Goal: Transaction & Acquisition: Purchase product/service

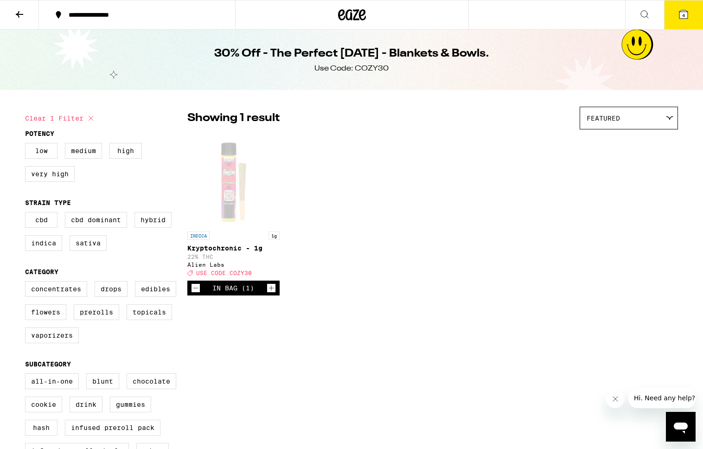
click at [679, 20] on button "4" at bounding box center [683, 14] width 39 height 29
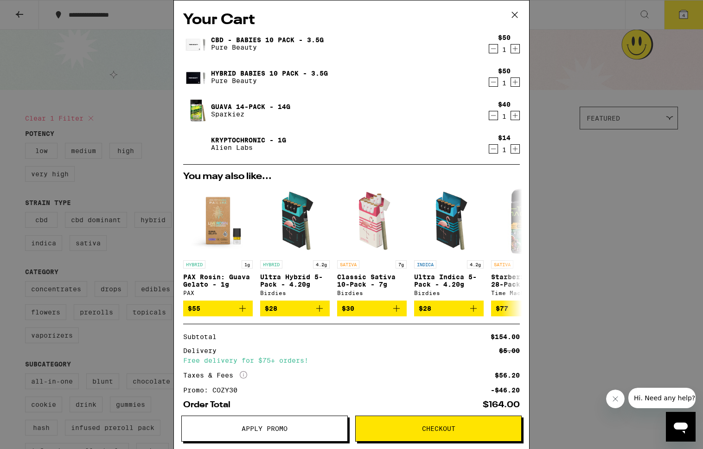
click at [468, 439] on button "Checkout" at bounding box center [438, 429] width 167 height 26
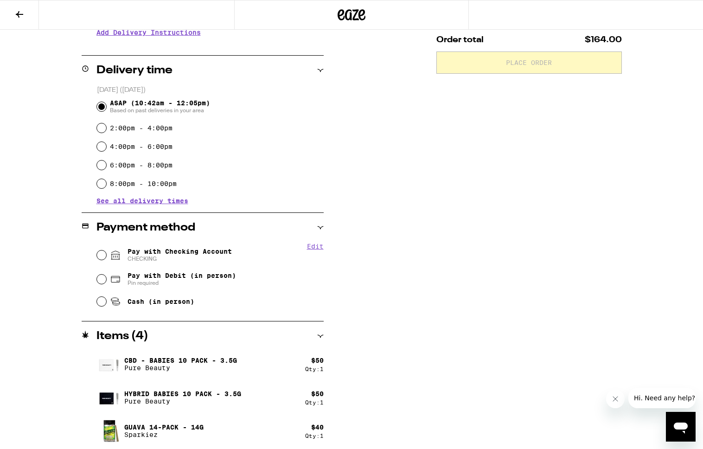
scroll to position [206, 0]
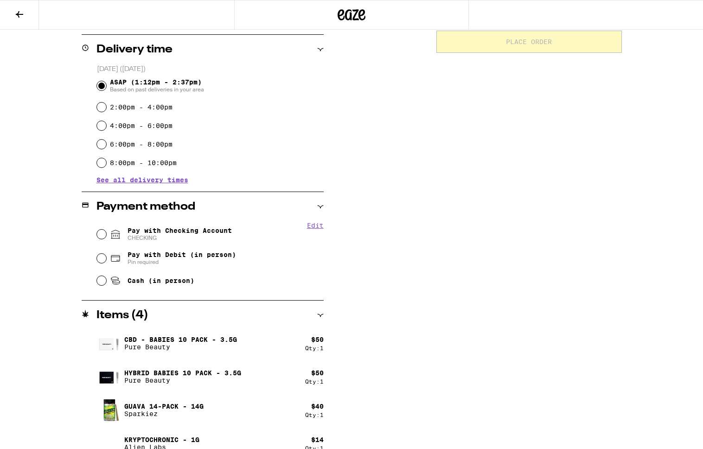
scroll to position [240, 0]
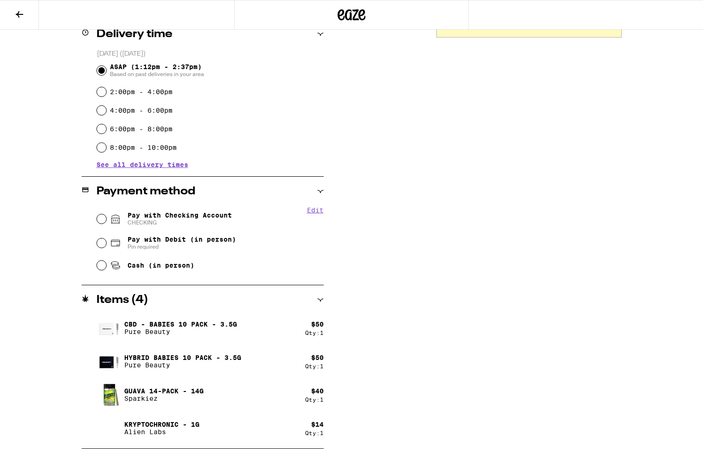
click at [163, 219] on span "Pay with Checking Account CHECKING" at bounding box center [180, 219] width 104 height 15
click at [106, 219] on input "Pay with Checking Account CHECKING" at bounding box center [101, 218] width 9 height 9
radio input "true"
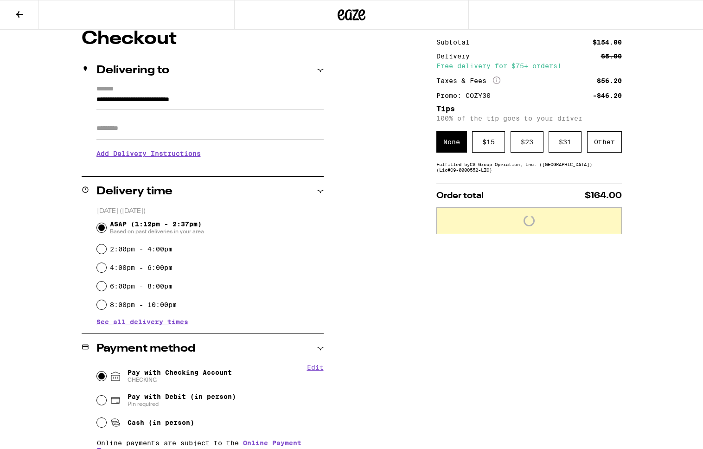
scroll to position [74, 0]
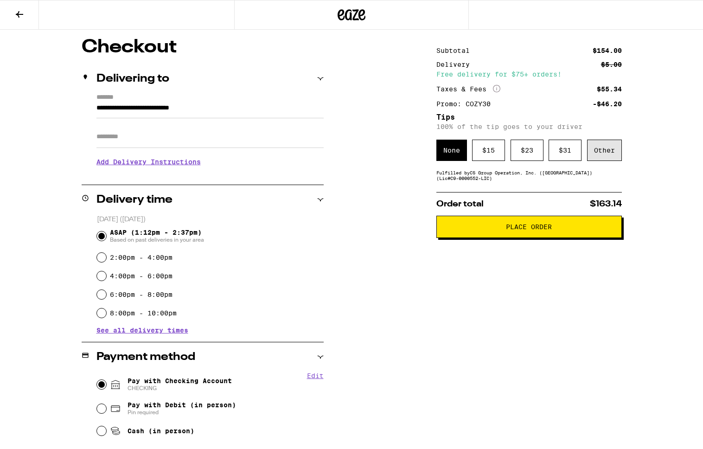
click at [611, 152] on div "Other" at bounding box center [604, 150] width 35 height 21
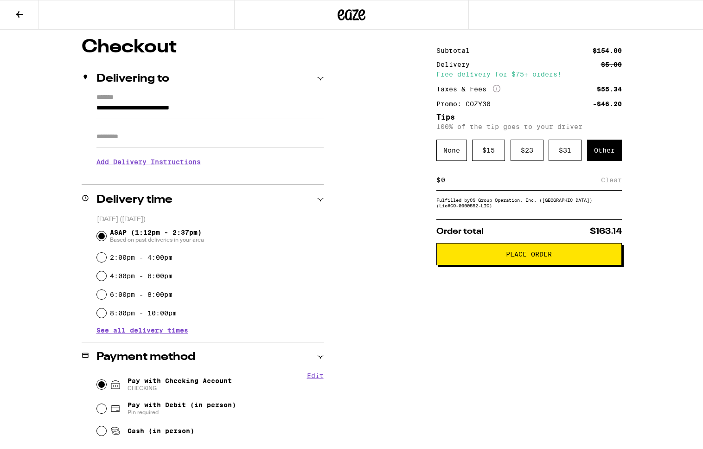
click at [465, 181] on input at bounding box center [521, 180] width 161 height 8
type input "8"
click at [623, 179] on div "**********" at bounding box center [352, 341] width 668 height 607
click at [616, 180] on div "Save" at bounding box center [614, 180] width 17 height 20
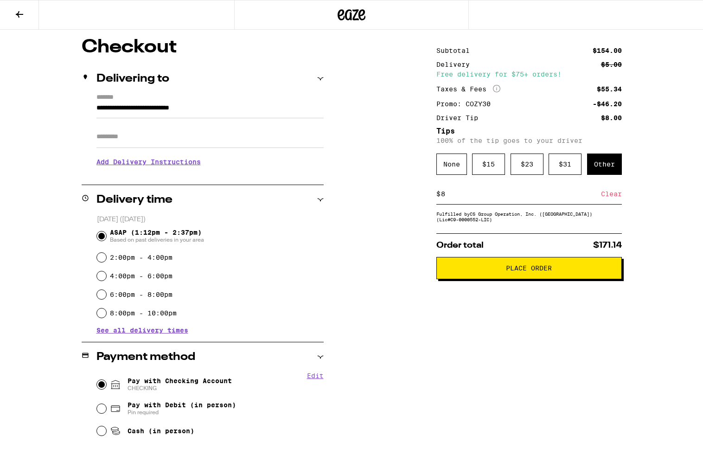
click at [525, 277] on button "Place Order" at bounding box center [530, 268] width 186 height 22
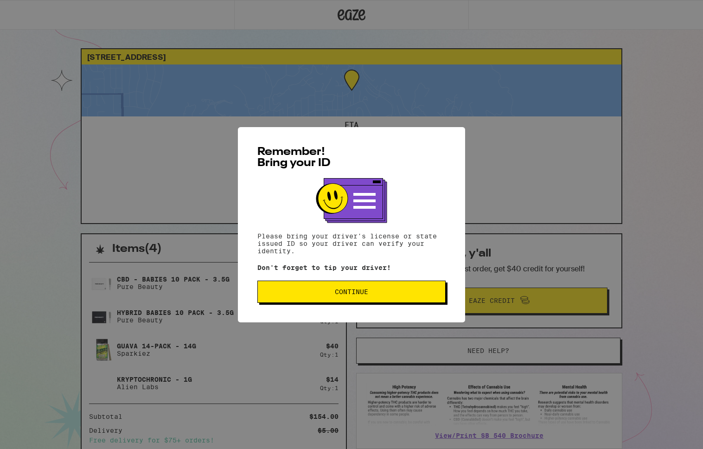
click at [388, 281] on div "Remember! Bring your ID Please bring your driver's license or state issued ID s…" at bounding box center [351, 224] width 227 height 195
click at [385, 285] on button "Continue" at bounding box center [352, 292] width 188 height 22
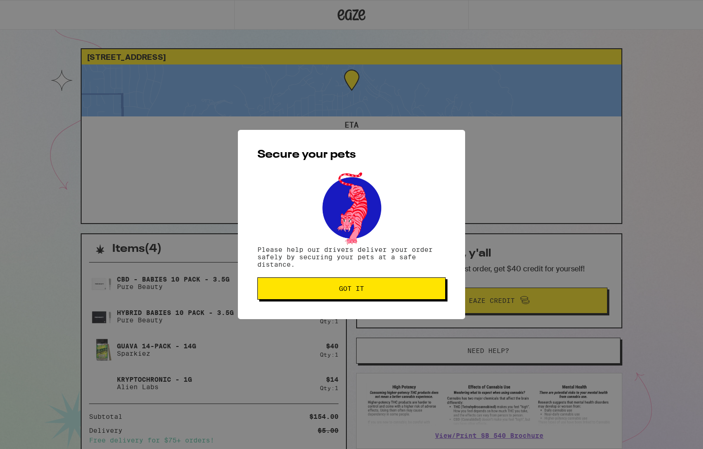
click at [385, 285] on button "Got it" at bounding box center [352, 288] width 188 height 22
